Goal: Task Accomplishment & Management: Manage account settings

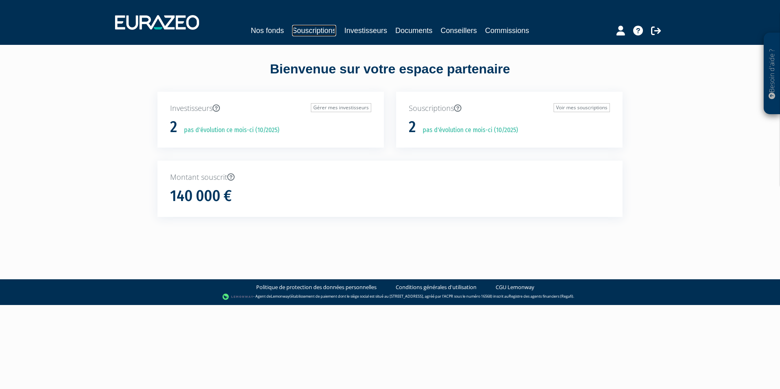
click at [325, 26] on link "Souscriptions" at bounding box center [314, 30] width 44 height 11
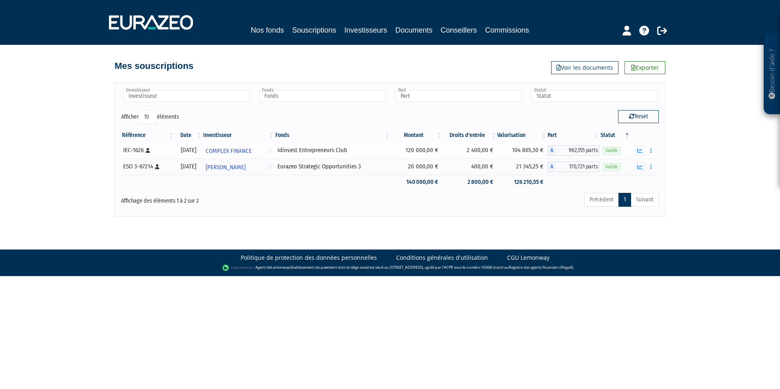
click at [304, 150] on div "Idinvest Entrepreneurs Club" at bounding box center [333, 150] width 111 height 9
click at [636, 152] on button "button" at bounding box center [640, 151] width 10 height 10
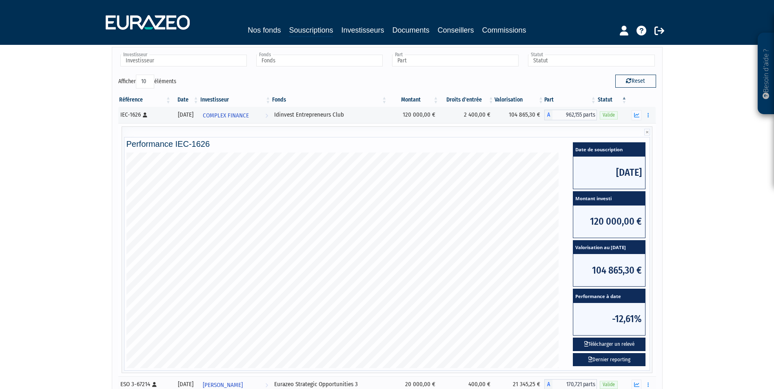
scroll to position [82, 0]
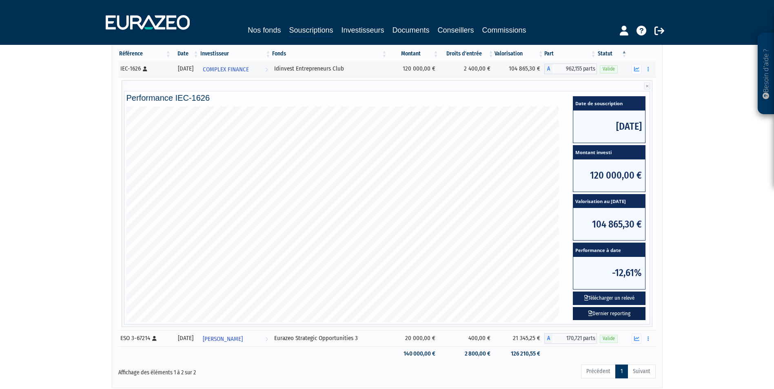
click at [618, 316] on link "Dernier reporting" at bounding box center [609, 313] width 73 height 13
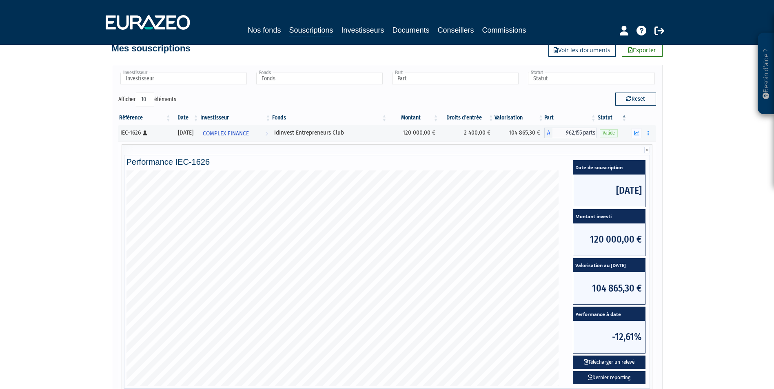
scroll to position [0, 0]
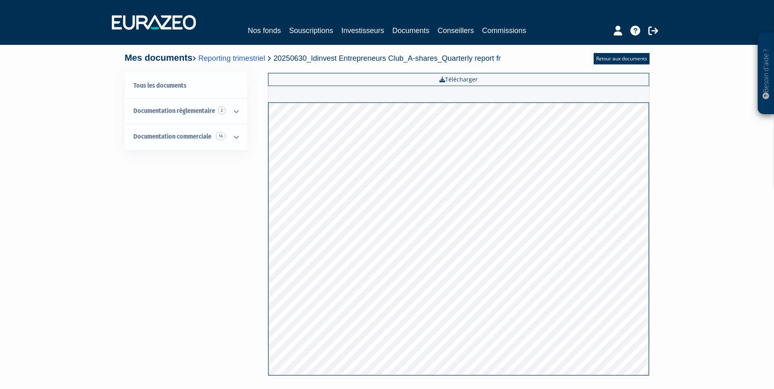
click at [81, 255] on div "Besoin d'aide ? × J'ai besoin d'aide Si vous avez une question à propos du fonc…" at bounding box center [387, 199] width 774 height 398
click at [173, 142] on link "Documentation commerciale 16" at bounding box center [186, 137] width 122 height 26
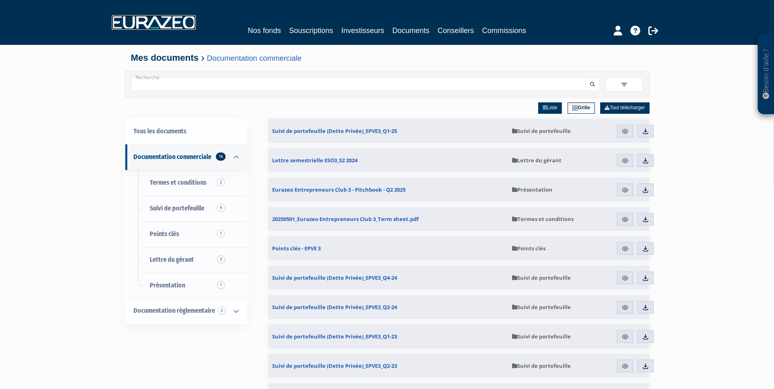
click at [157, 17] on img at bounding box center [154, 22] width 84 height 15
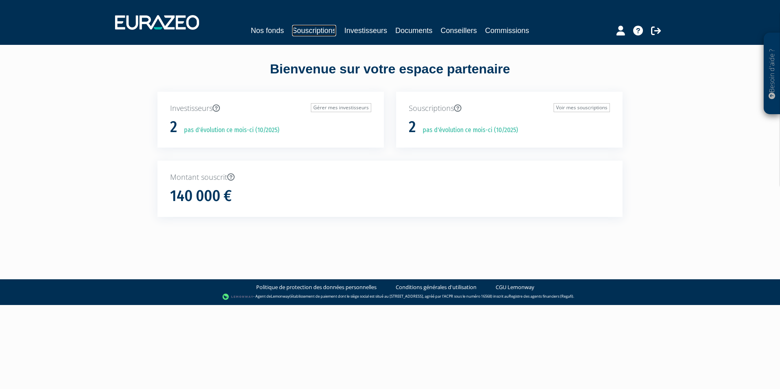
click at [313, 29] on link "Souscriptions" at bounding box center [314, 30] width 44 height 11
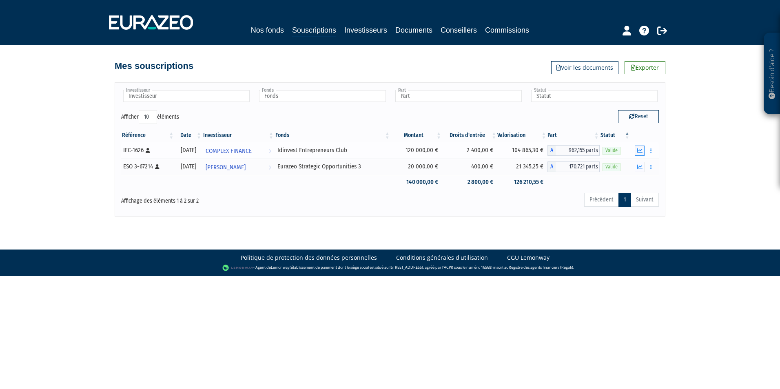
click at [640, 149] on icon "button" at bounding box center [640, 150] width 5 height 5
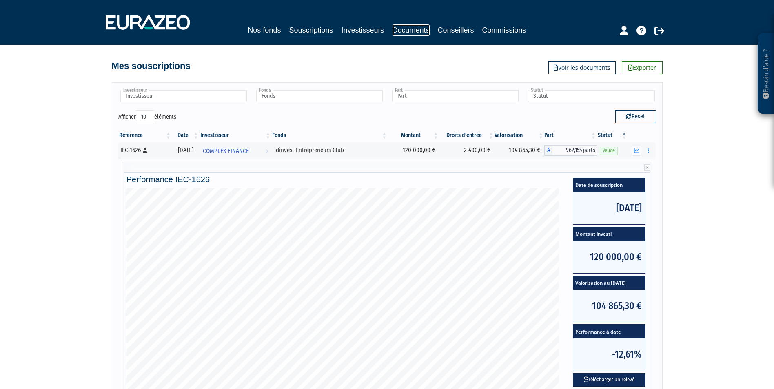
click at [407, 27] on link "Documents" at bounding box center [411, 29] width 37 height 11
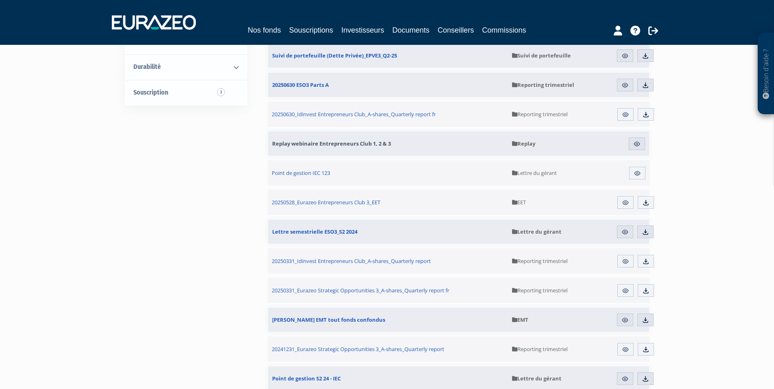
scroll to position [204, 0]
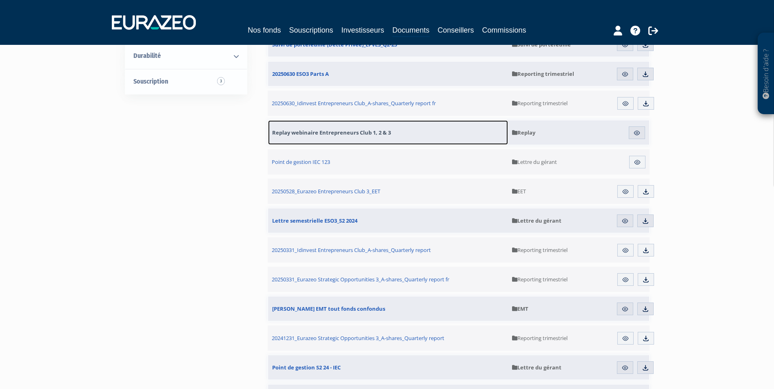
click at [308, 132] on span "Replay webinaire Entrepreneurs Club 1, 2 & 3" at bounding box center [331, 132] width 119 height 7
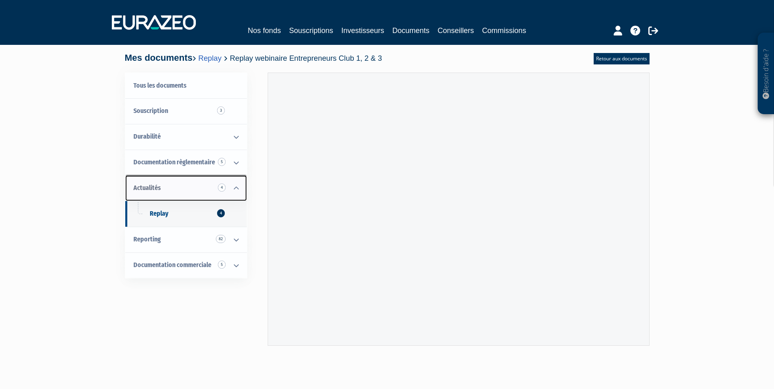
click at [183, 191] on link "Actualités 4" at bounding box center [186, 189] width 122 height 26
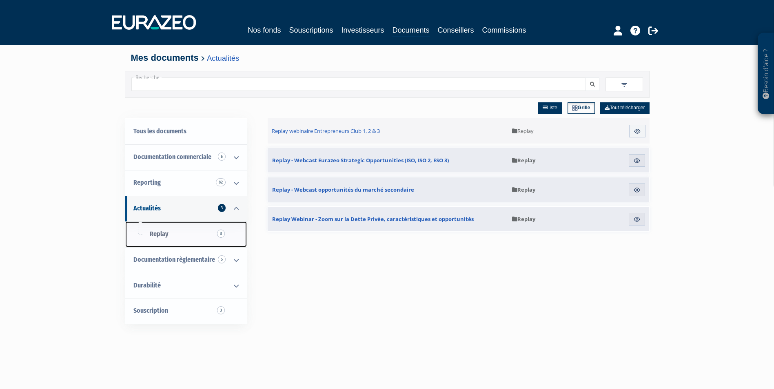
click at [176, 236] on link "Replay 3" at bounding box center [186, 235] width 122 height 26
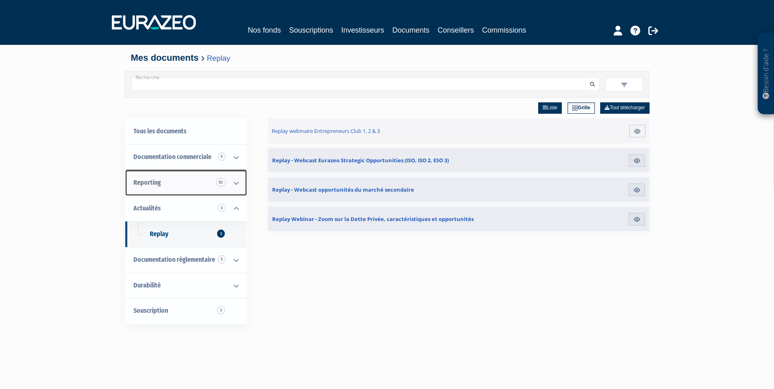
click at [158, 183] on span "Reporting 82" at bounding box center [146, 183] width 27 height 8
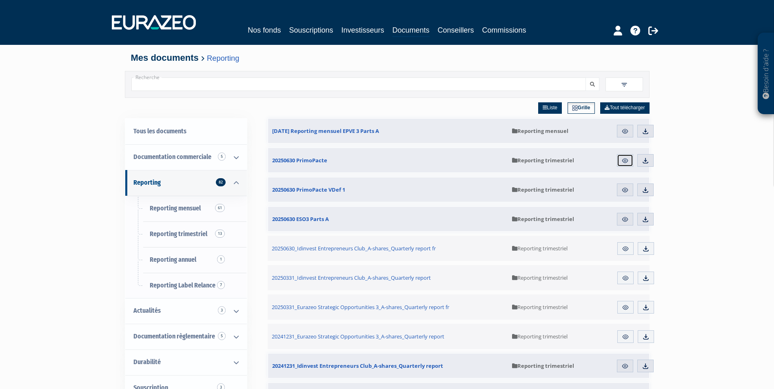
click at [626, 162] on img at bounding box center [625, 160] width 7 height 7
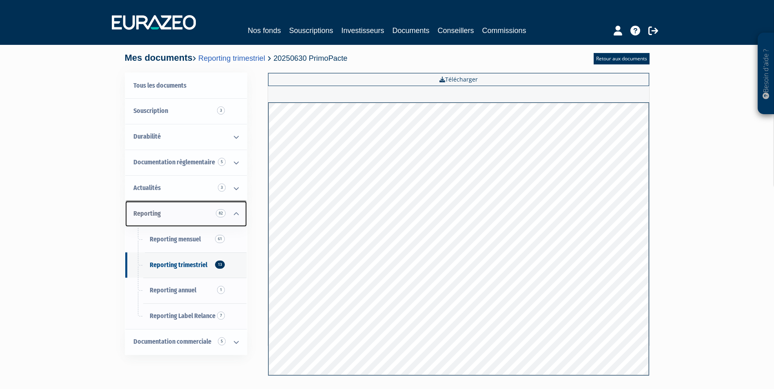
click at [175, 207] on link "Reporting 82" at bounding box center [186, 214] width 122 height 26
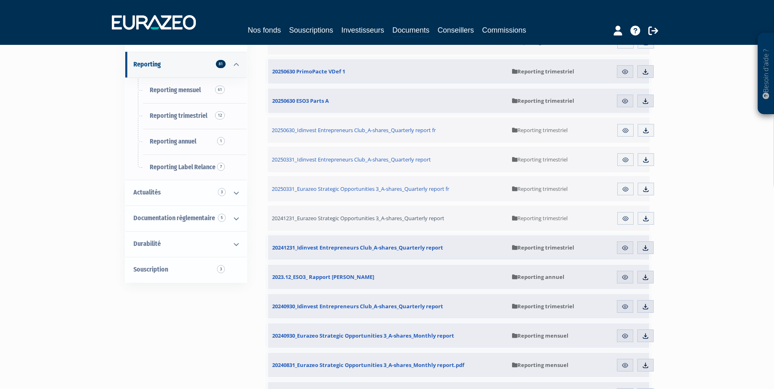
scroll to position [122, 0]
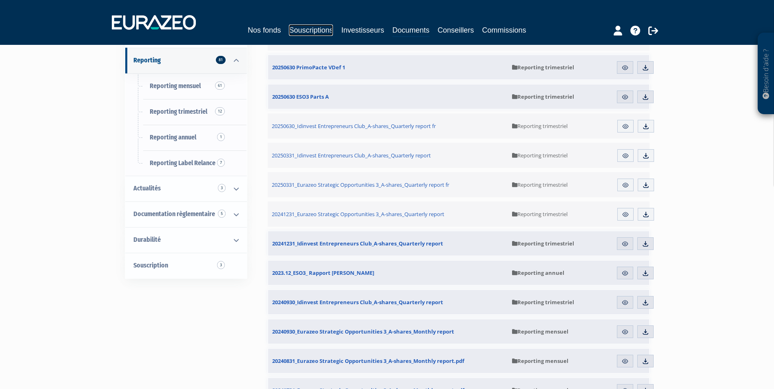
click at [307, 26] on link "Souscriptions" at bounding box center [311, 29] width 44 height 11
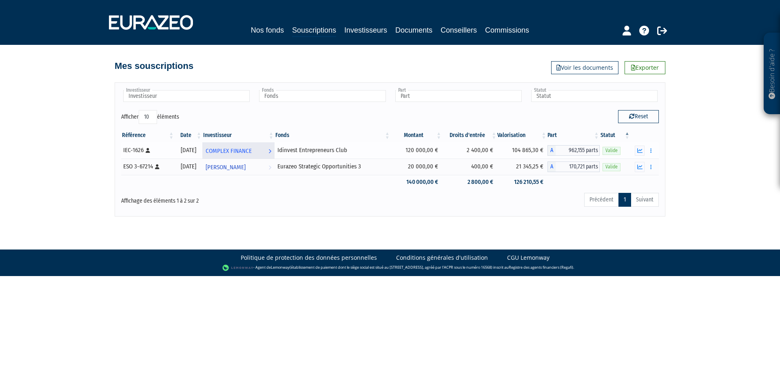
click at [241, 152] on span "COMPLEX FINANCE" at bounding box center [229, 151] width 46 height 15
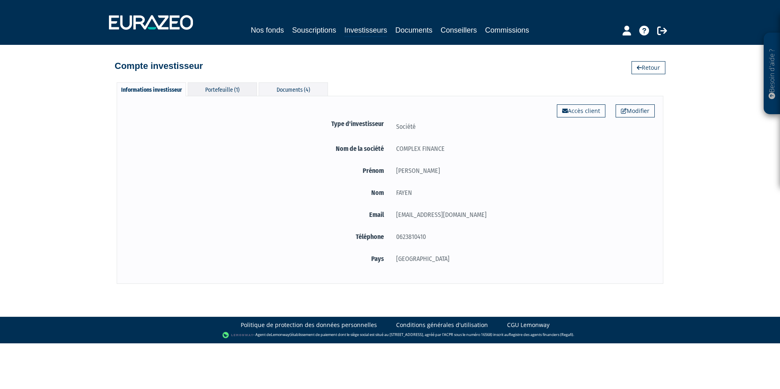
click at [210, 92] on div "Portefeuille (1)" at bounding box center [222, 88] width 69 height 13
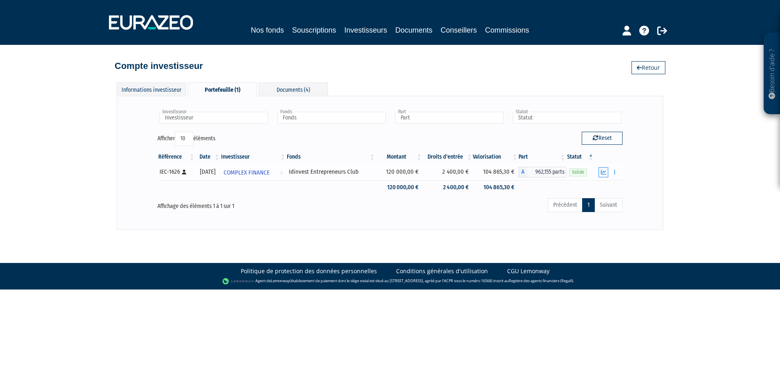
click at [601, 171] on icon "button" at bounding box center [603, 172] width 5 height 5
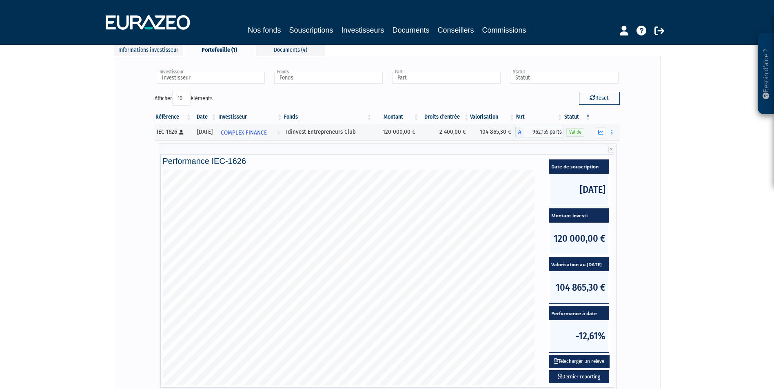
scroll to position [122, 0]
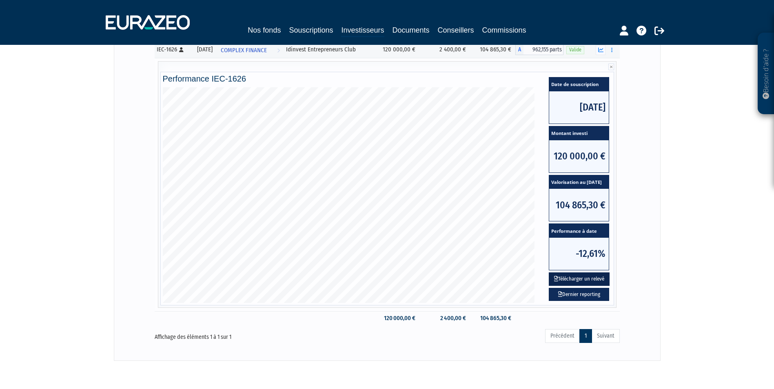
click at [586, 278] on button "Télécharger un relevé" at bounding box center [579, 279] width 61 height 13
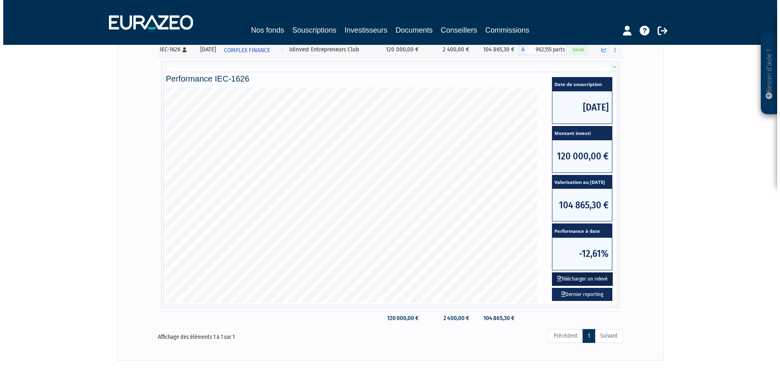
scroll to position [0, 0]
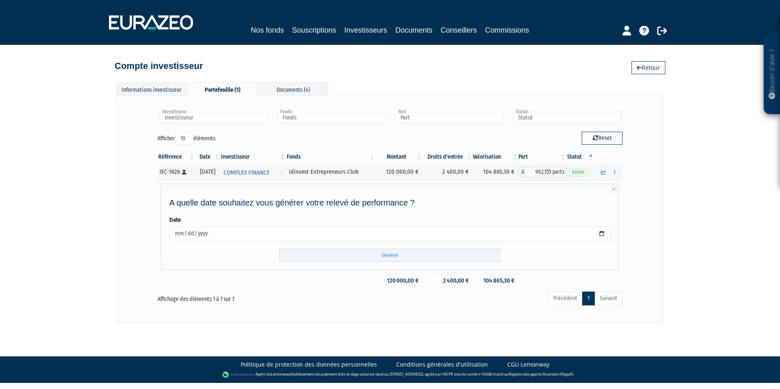
click at [384, 255] on input "Générer" at bounding box center [390, 255] width 221 height 13
click at [376, 257] on input "Générer" at bounding box center [390, 255] width 221 height 13
